Goal: Information Seeking & Learning: Find specific fact

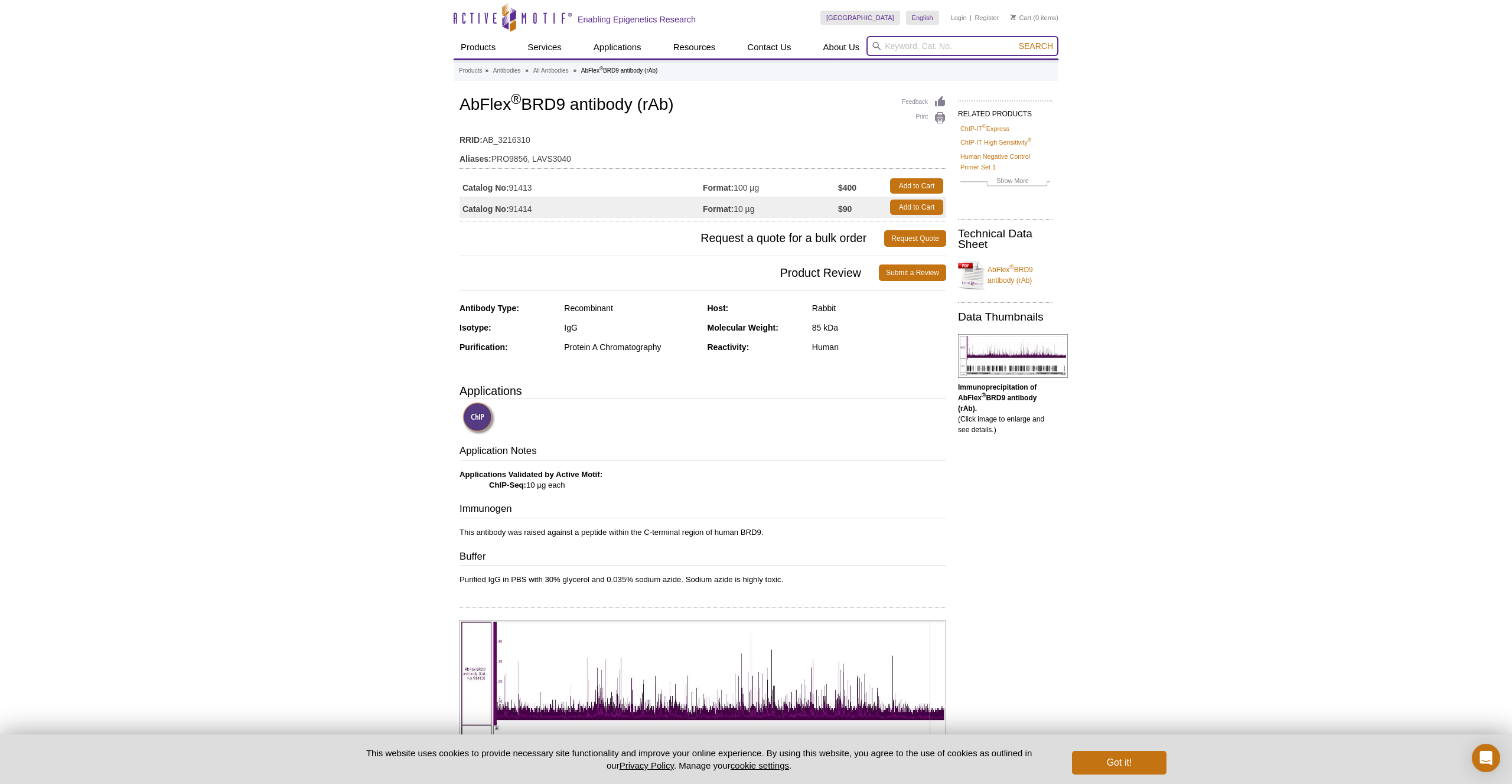
click at [945, 49] on input "search" at bounding box center [962, 46] width 192 height 20
type input "Brd9"
click at [1015, 41] on button "Search" at bounding box center [1036, 46] width 41 height 10
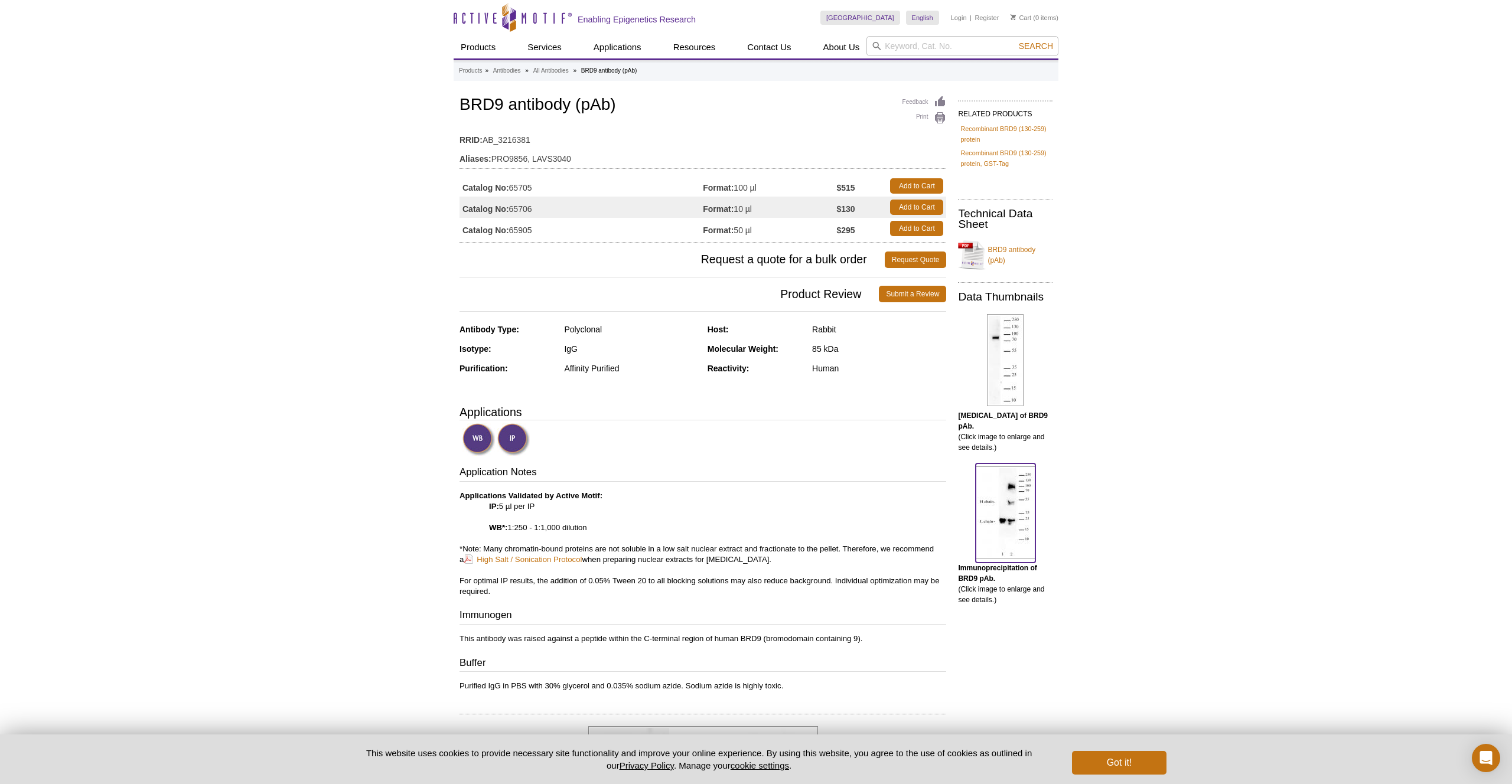
click at [1015, 501] on img at bounding box center [1006, 512] width 60 height 92
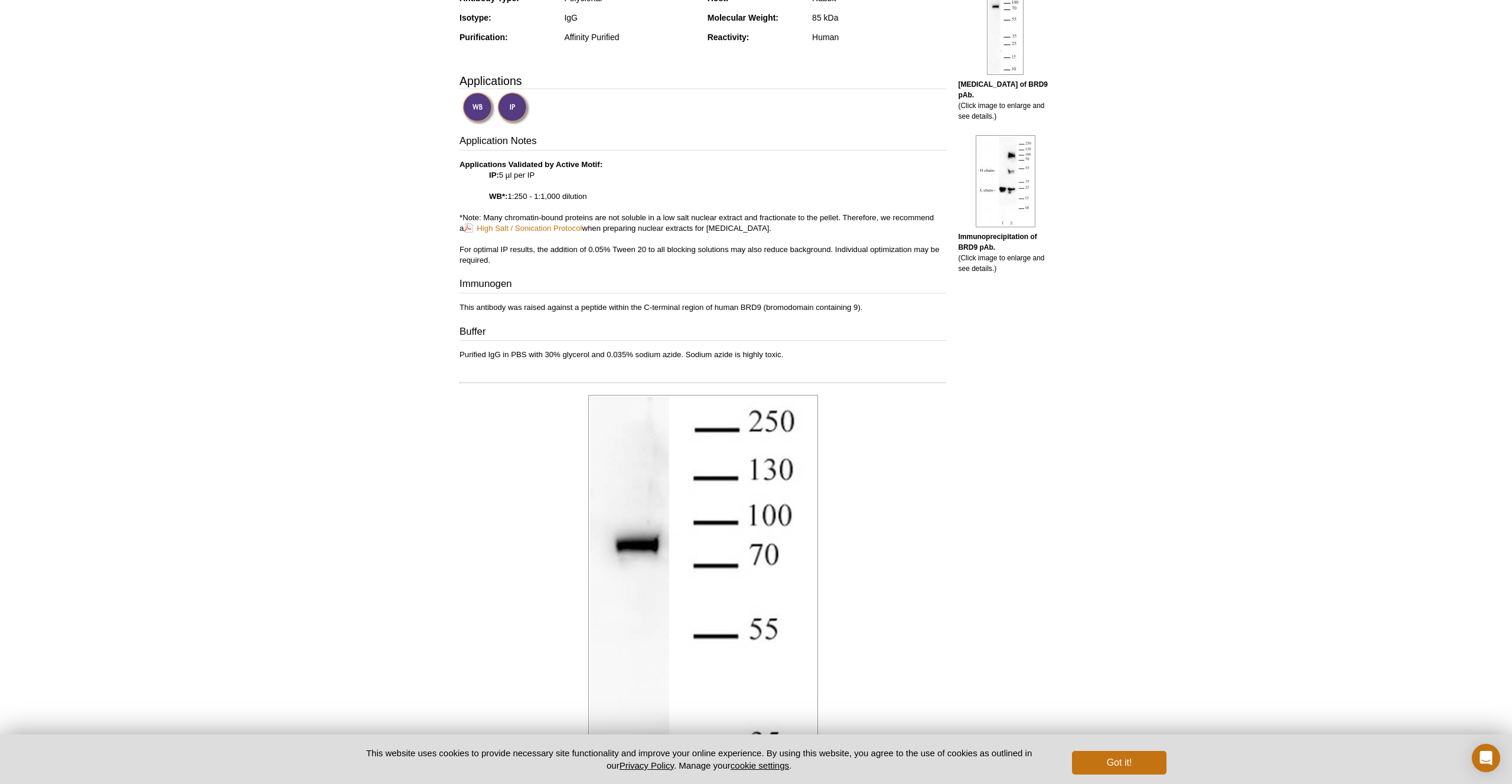
scroll to position [0, 0]
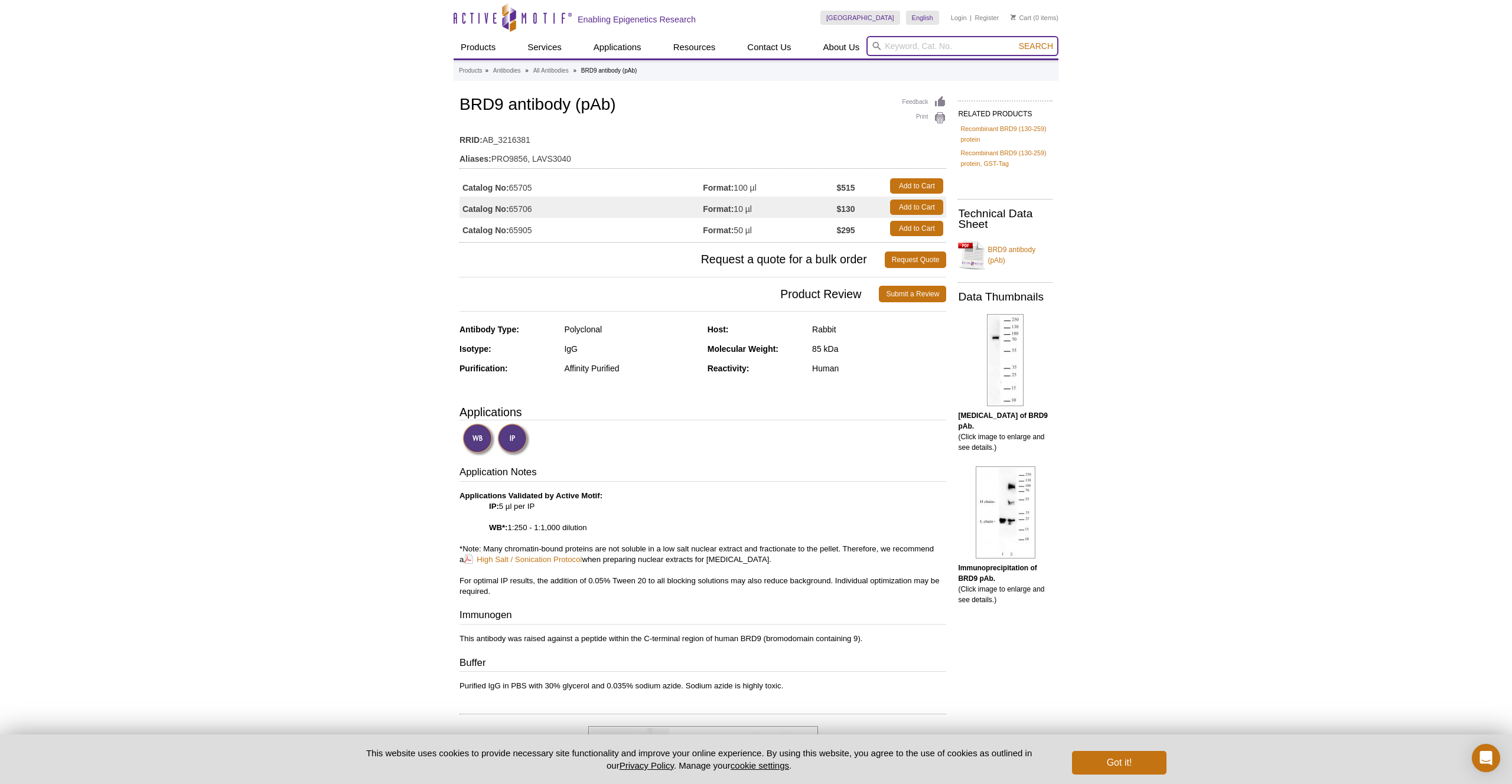
click at [925, 44] on input "search" at bounding box center [962, 46] width 192 height 20
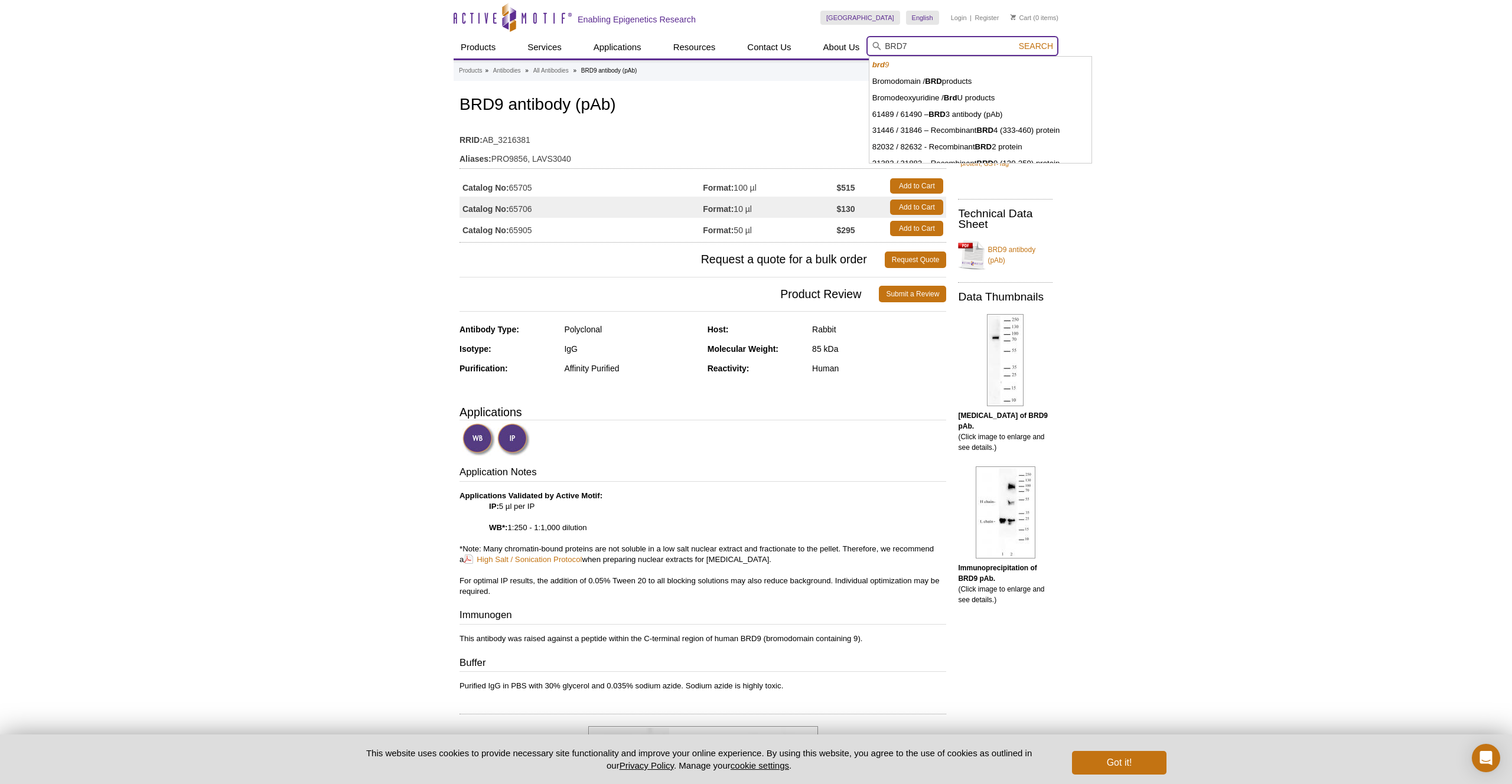
type input "BRD7"
click at [1015, 41] on button "Search" at bounding box center [1036, 46] width 41 height 10
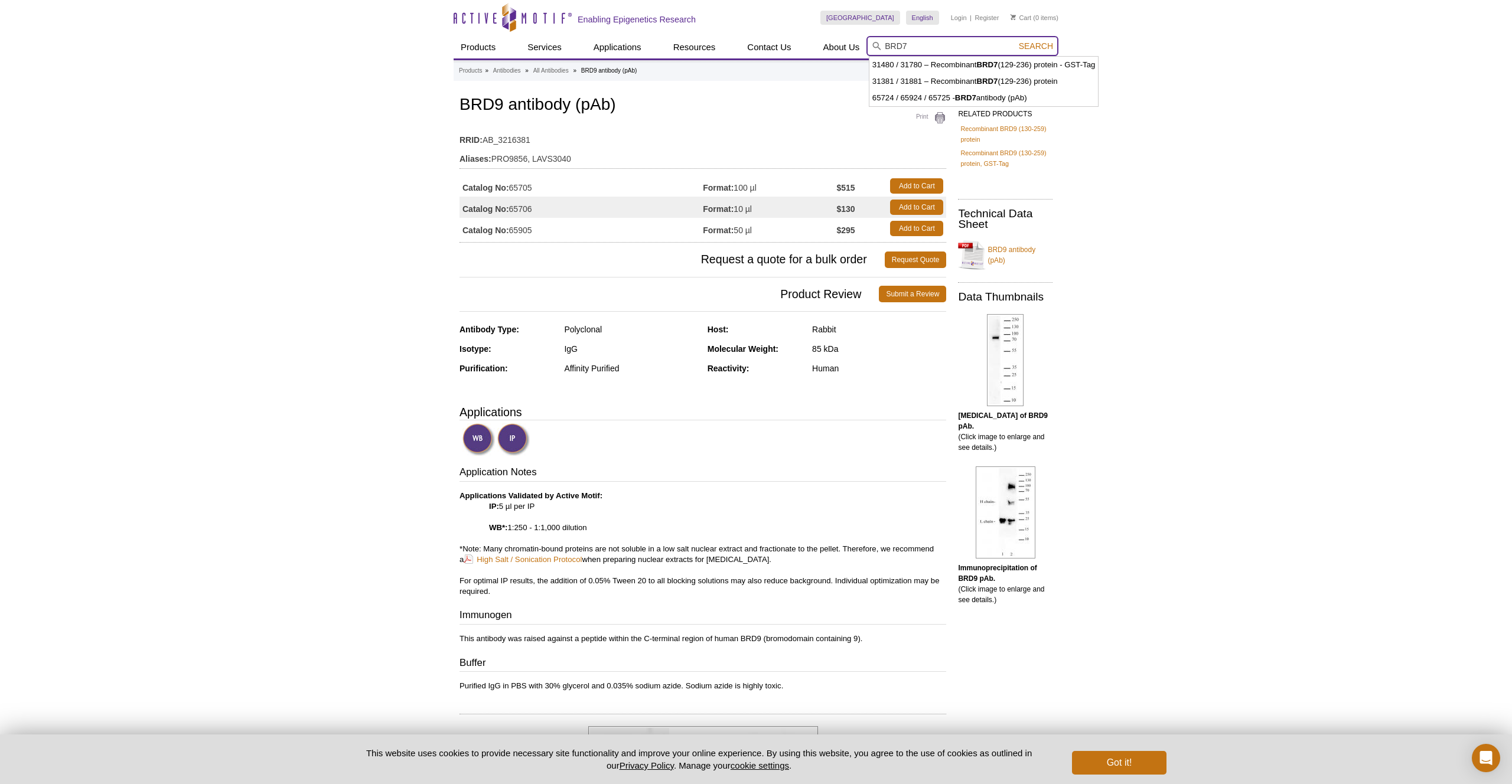
scroll to position [2, 0]
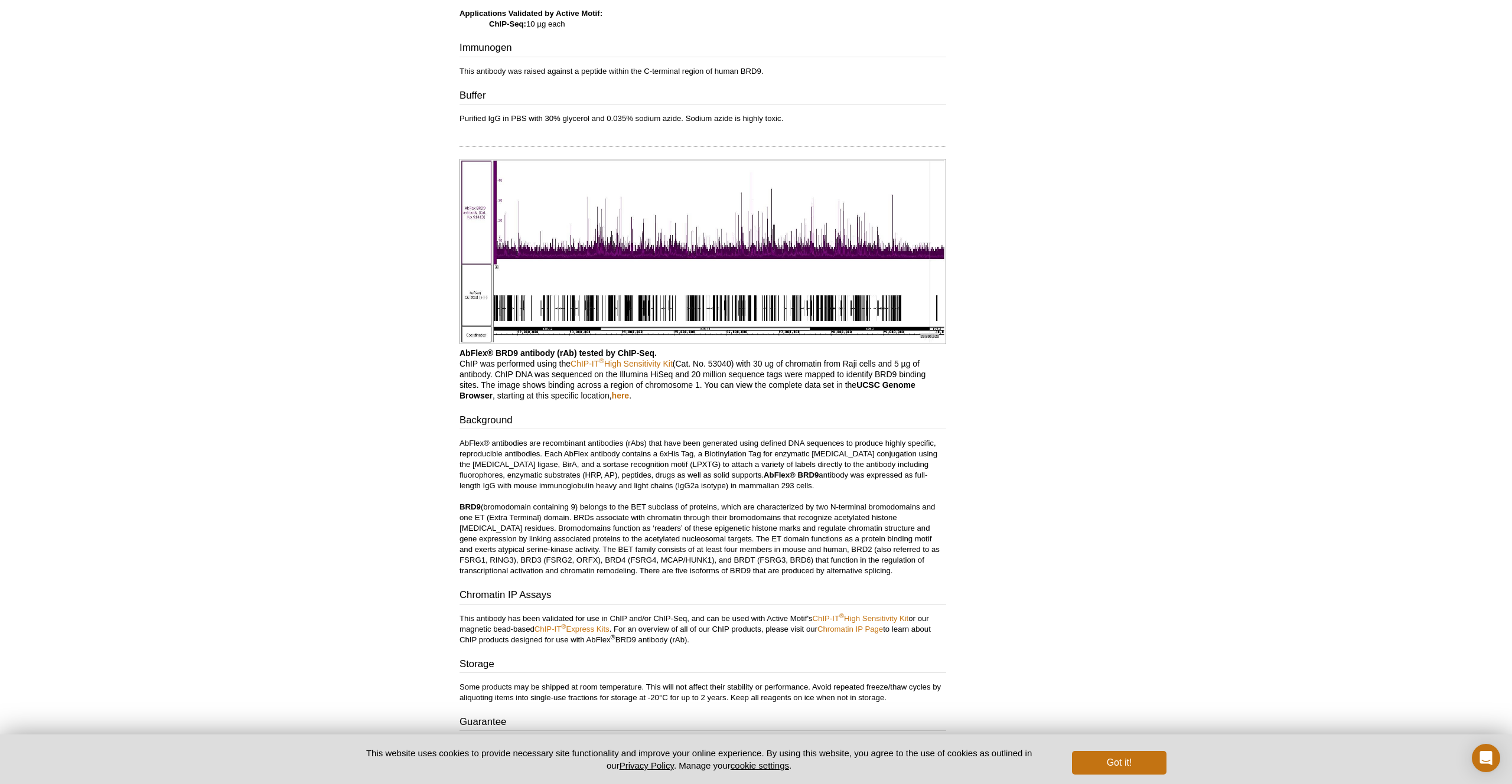
scroll to position [413, 0]
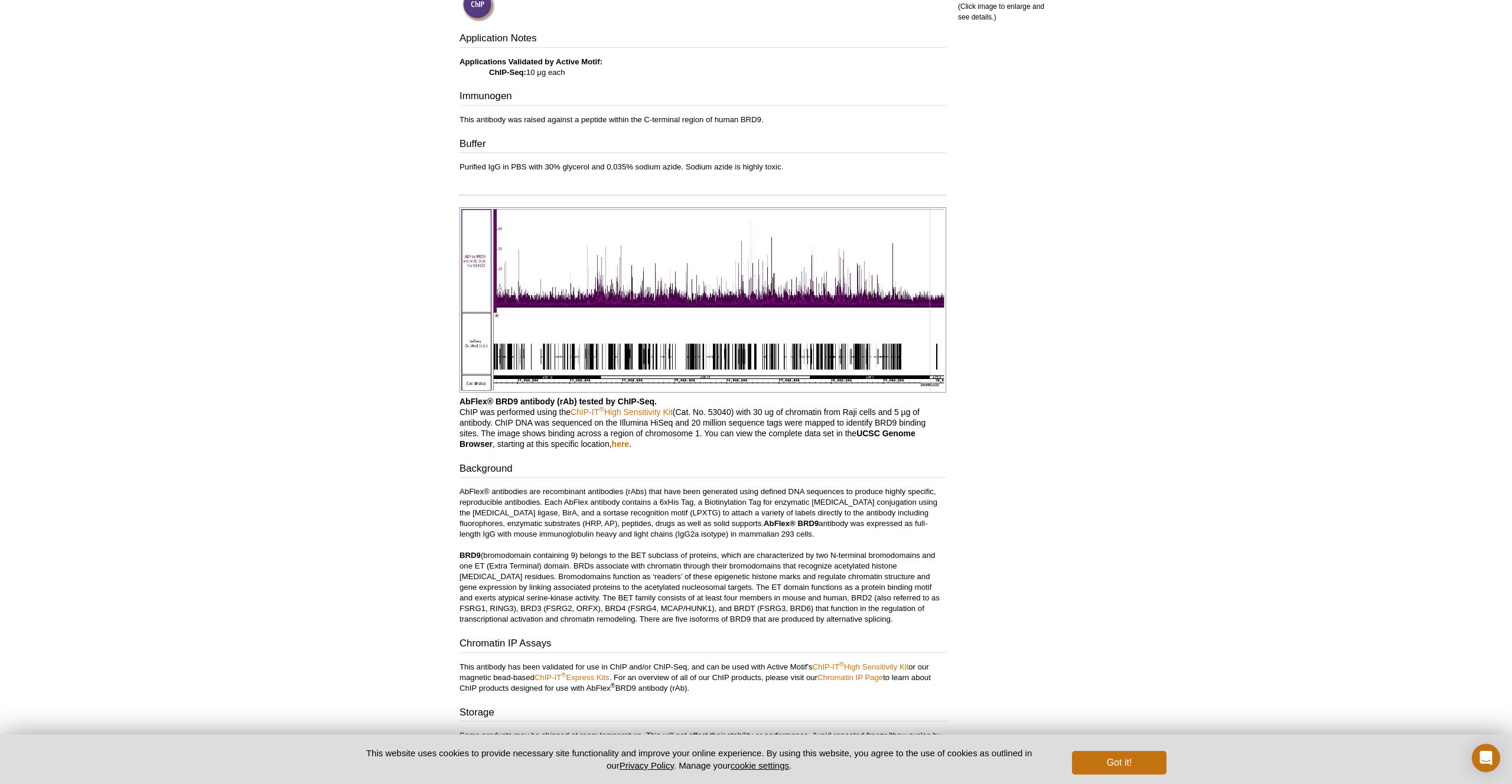
click at [735, 290] on img at bounding box center [703, 300] width 487 height 185
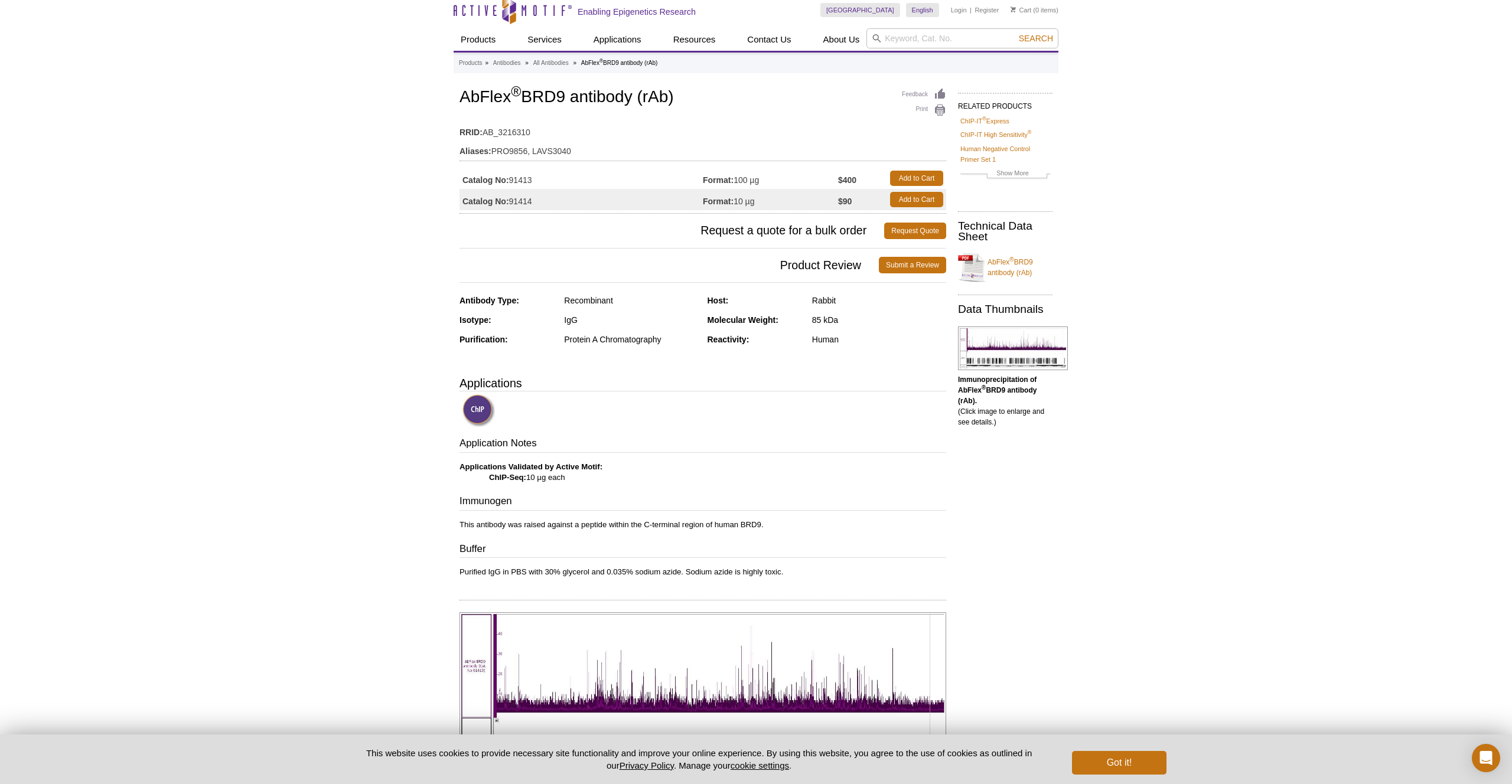
scroll to position [0, 0]
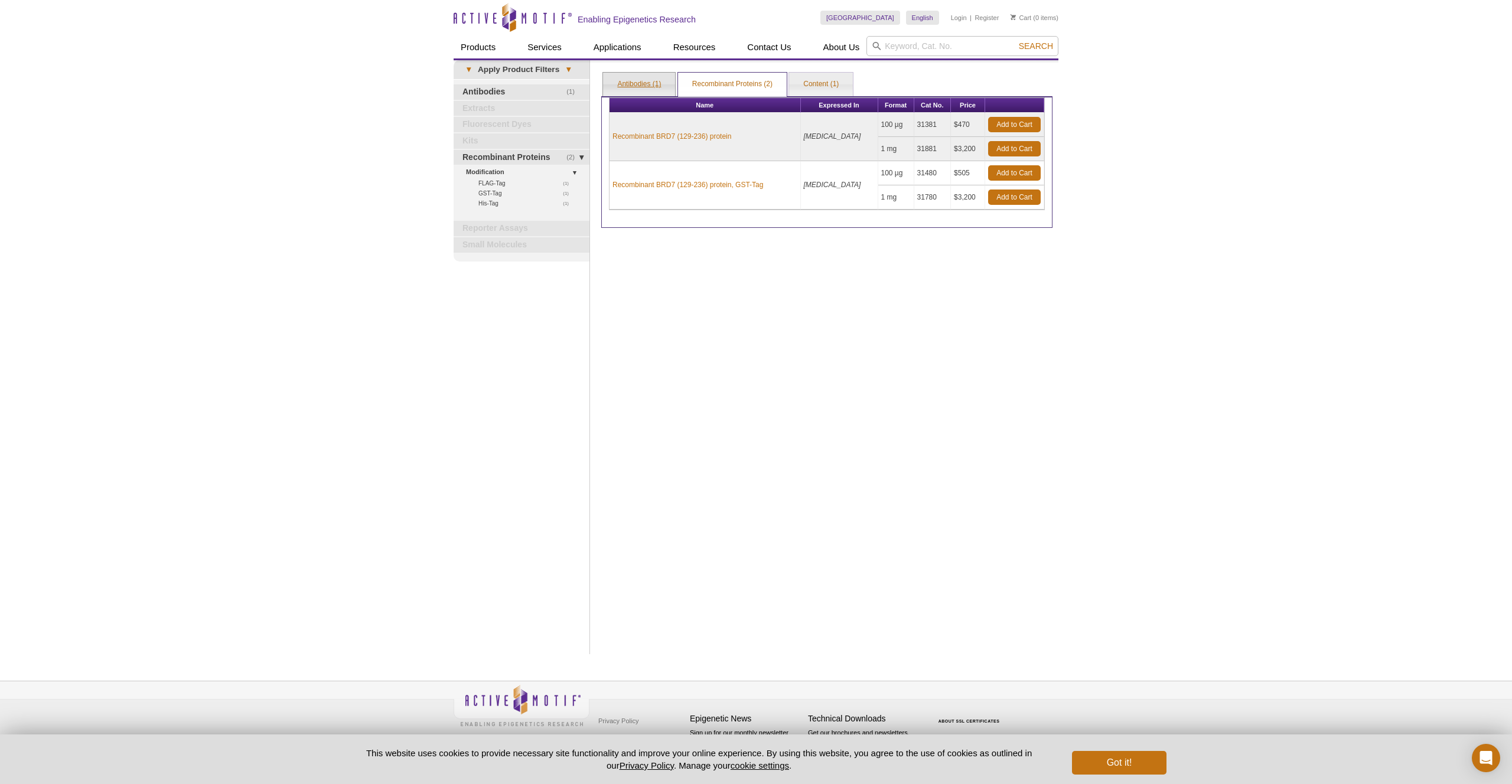
click at [635, 81] on link "Antibodies (1)" at bounding box center [639, 84] width 72 height 24
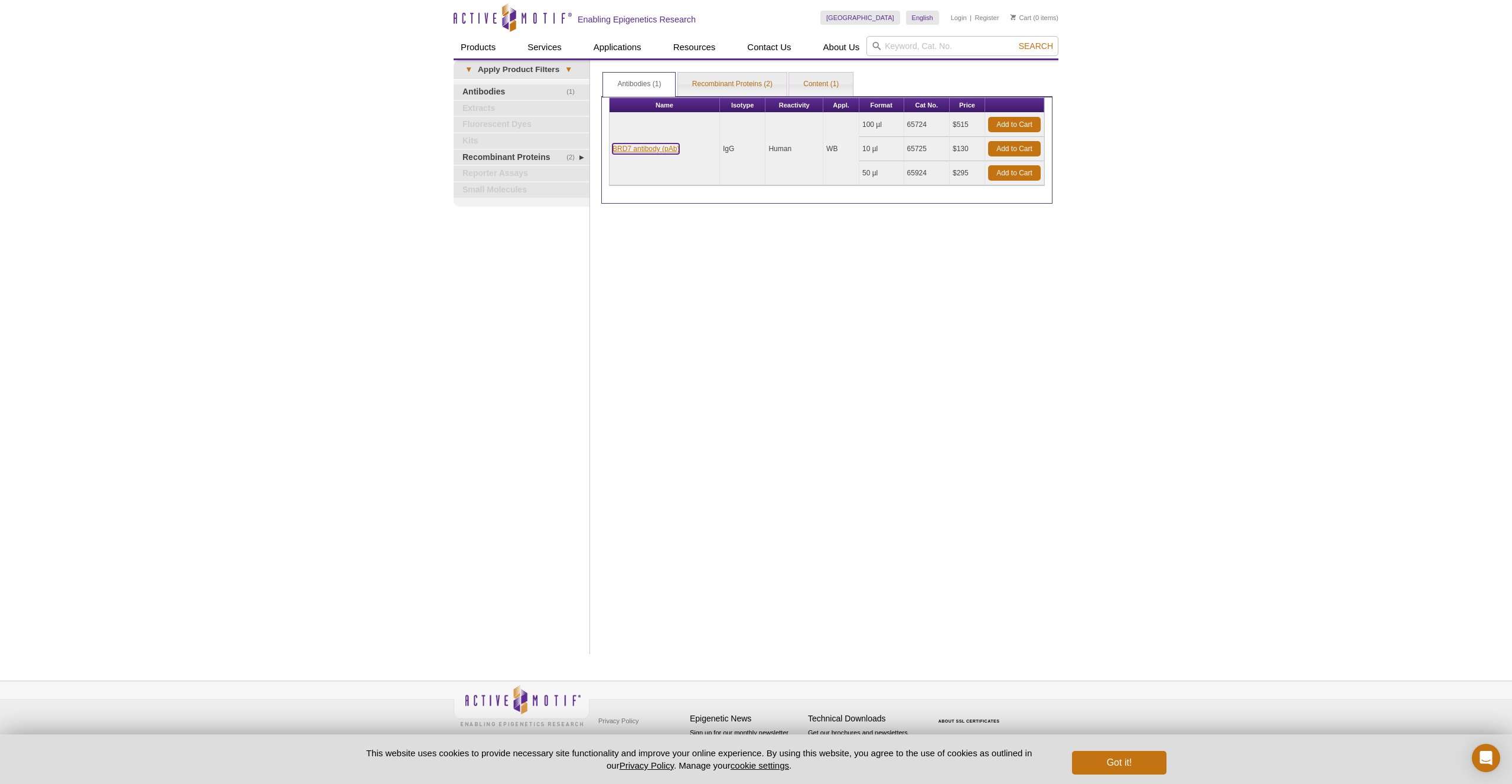
click at [641, 146] on link "BRD7 antibody (pAb)" at bounding box center [645, 149] width 66 height 10
click at [633, 147] on link "BRD7 antibody (pAb)" at bounding box center [645, 149] width 66 height 10
